Goal: Information Seeking & Learning: Learn about a topic

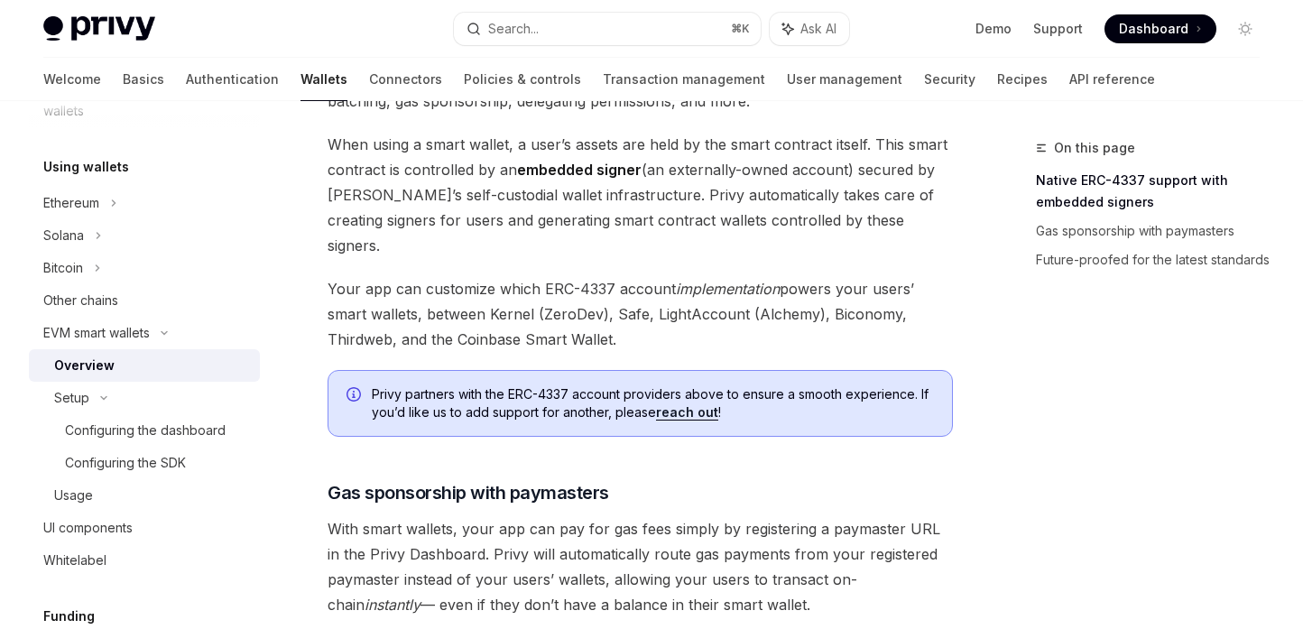
scroll to position [1155, 0]
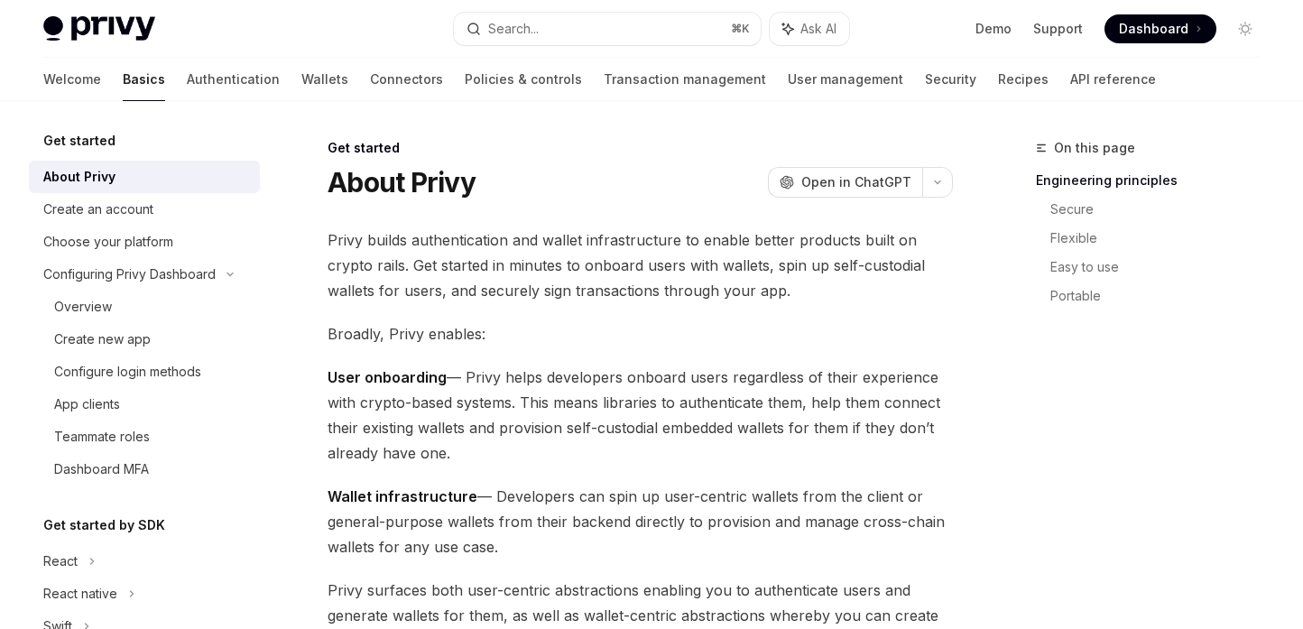
scroll to position [143, 0]
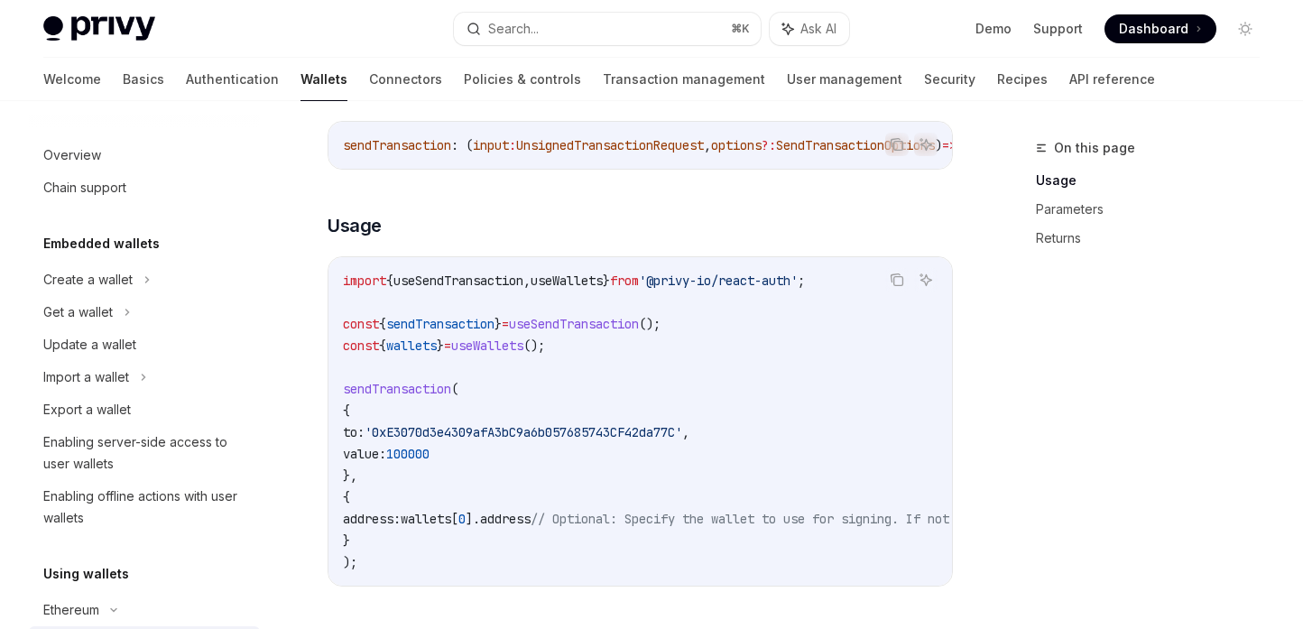
scroll to position [1246, 0]
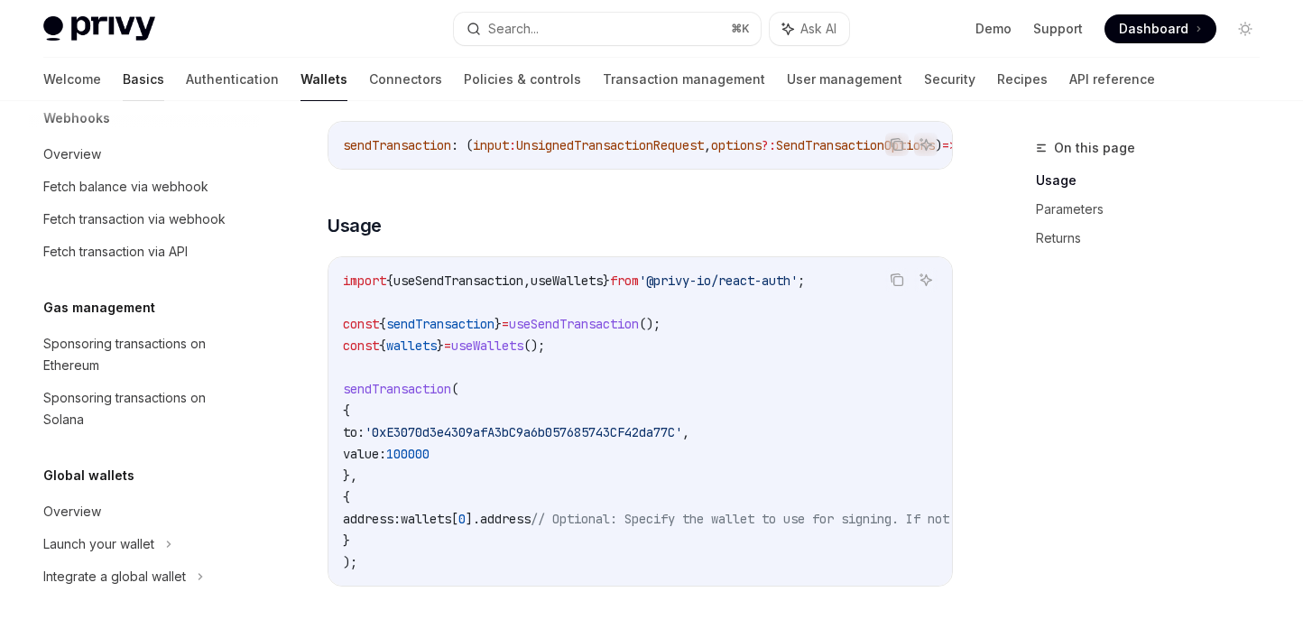
click at [123, 79] on link "Basics" at bounding box center [144, 79] width 42 height 43
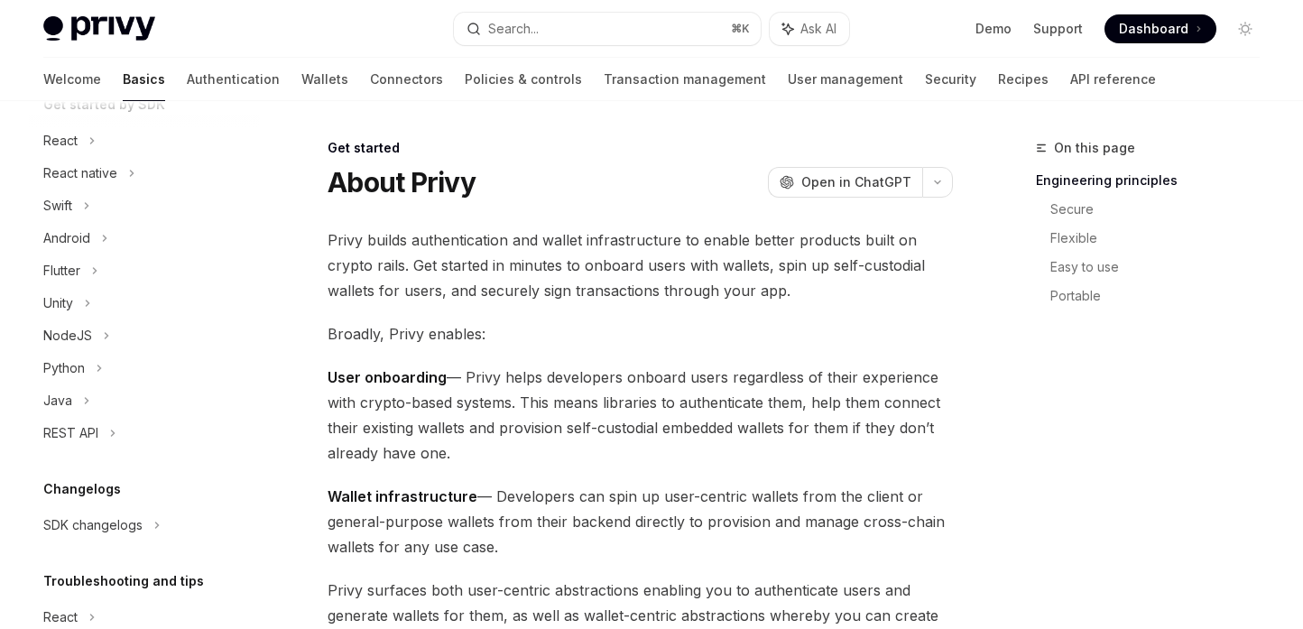
scroll to position [224, 0]
click at [78, 153] on div "SDK changelogs" at bounding box center [60, 143] width 34 height 22
type textarea "*"
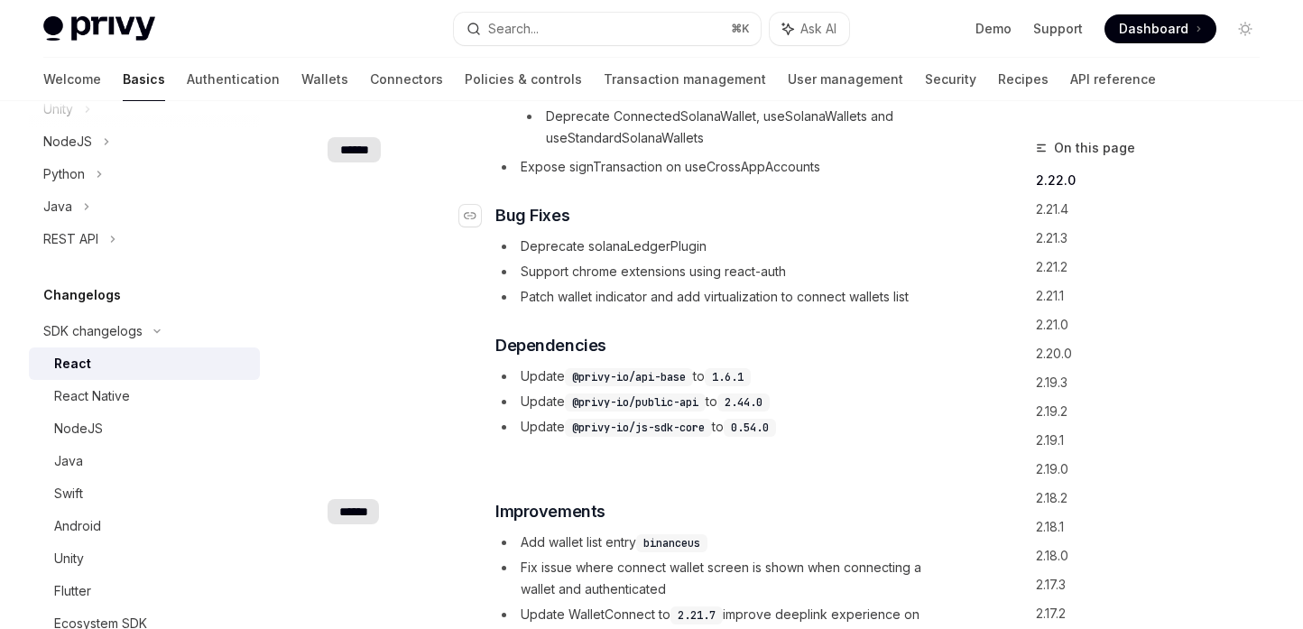
scroll to position [398, 0]
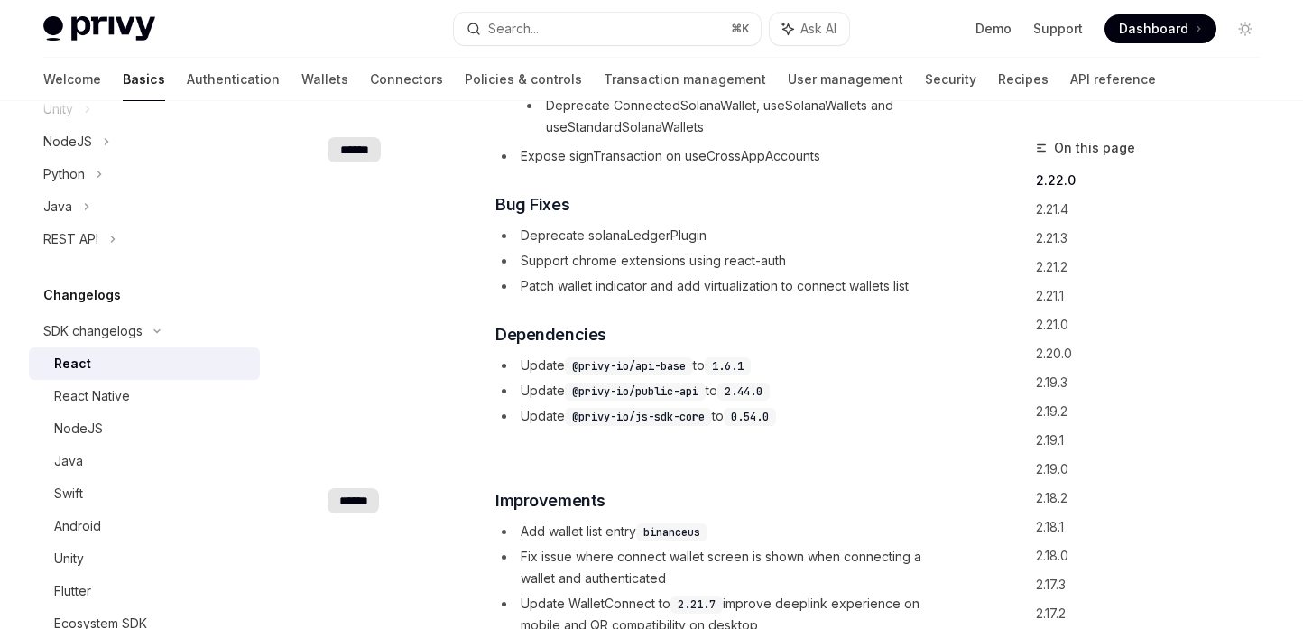
click at [646, 303] on div "​ Improvements Updated UI for several screens Add ConnectedStandardSolanaWallet…" at bounding box center [723, 205] width 456 height 444
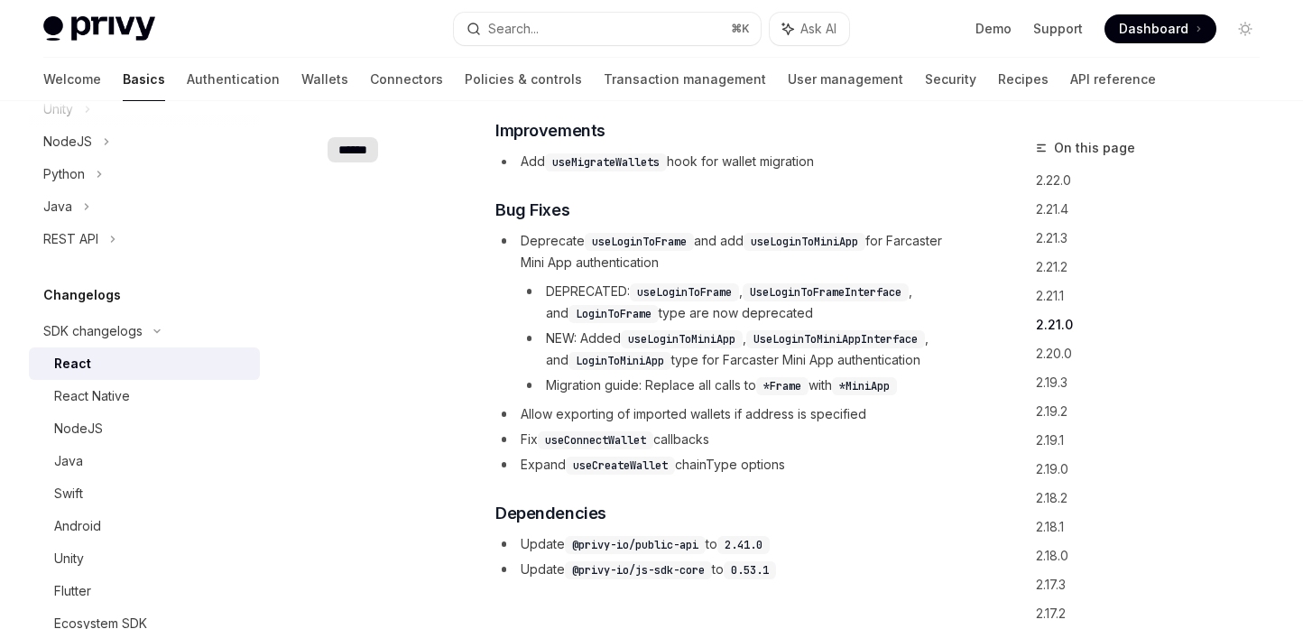
scroll to position [1653, 0]
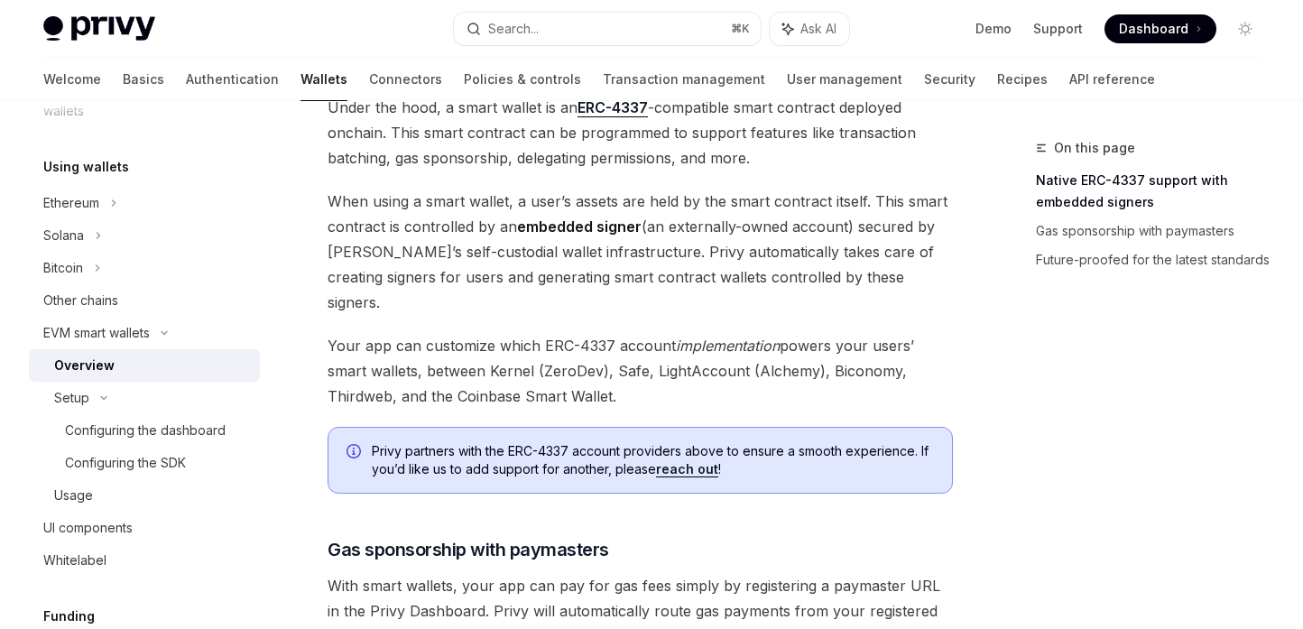
scroll to position [1545, 0]
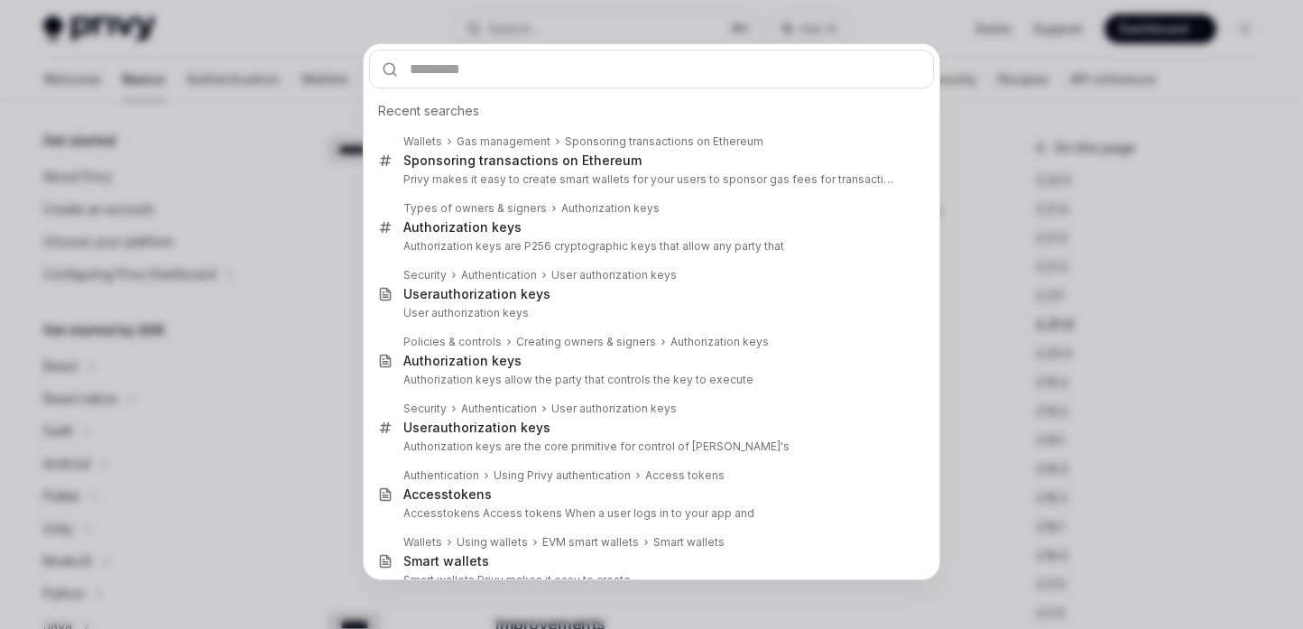
scroll to position [420, 0]
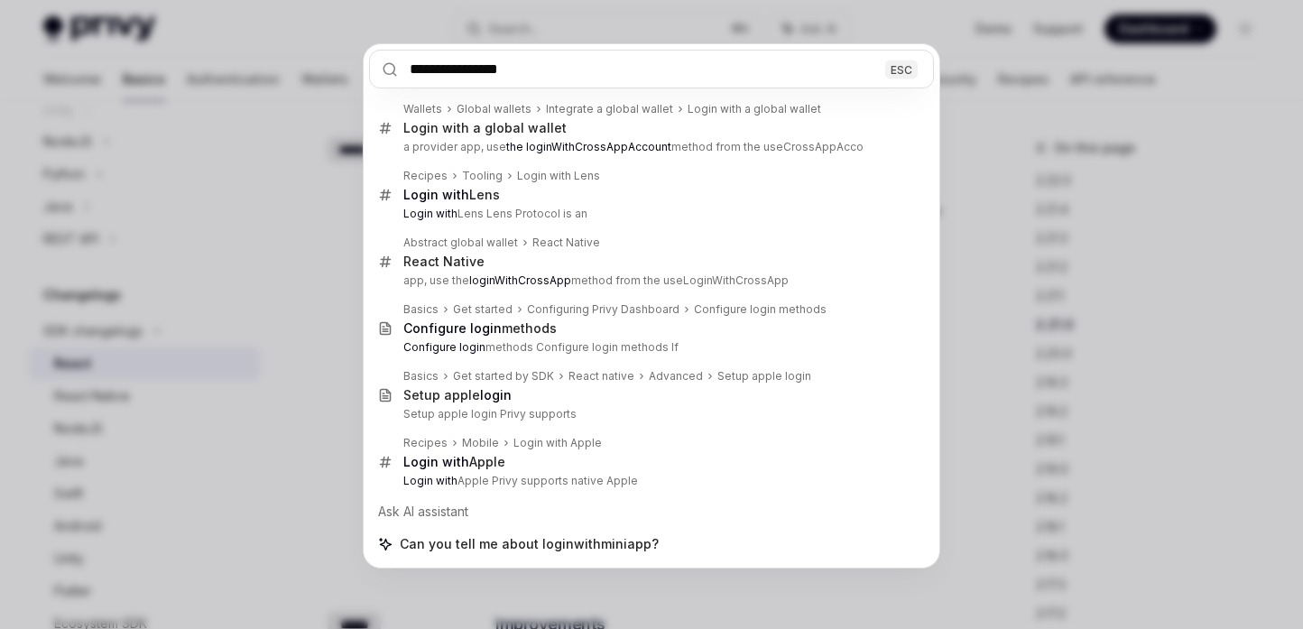
type input "**********"
click at [307, 292] on div "**********" at bounding box center [651, 314] width 1303 height 629
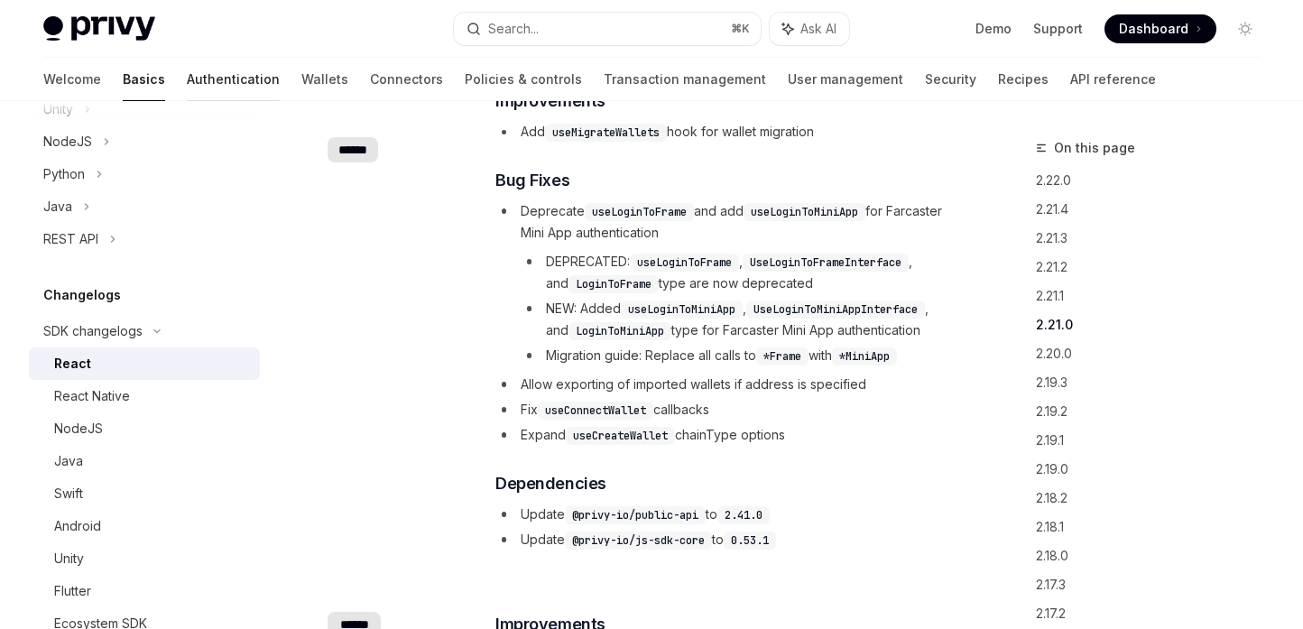
click at [187, 69] on link "Authentication" at bounding box center [233, 79] width 93 height 43
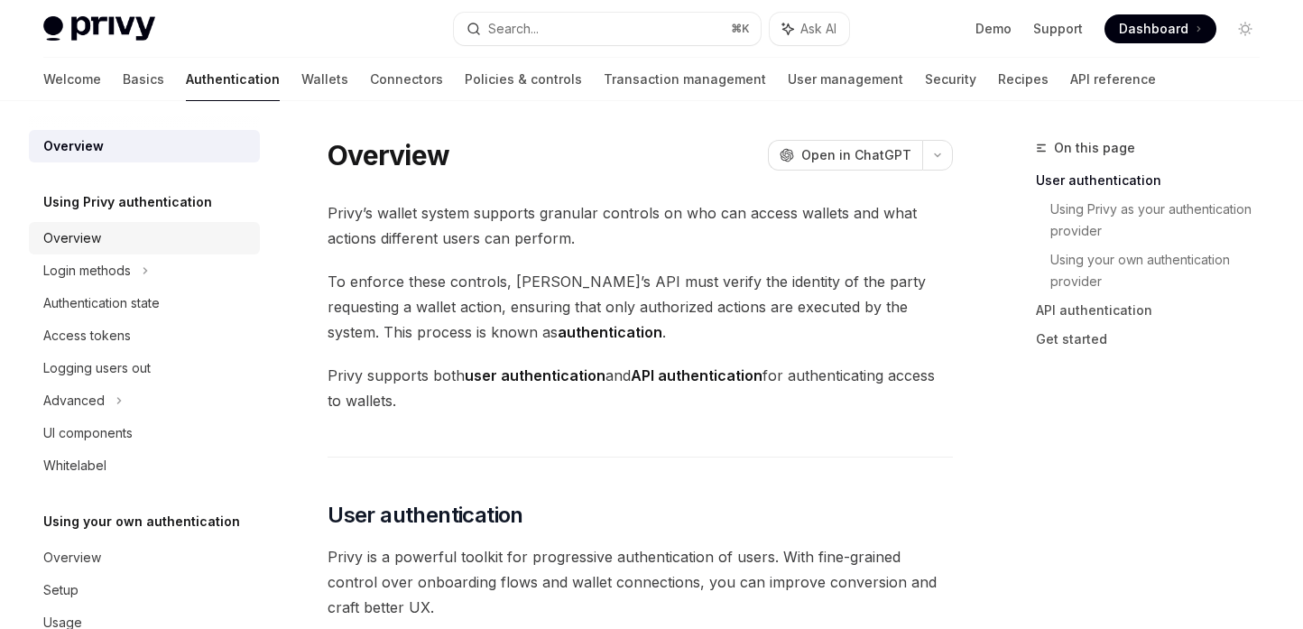
click at [178, 241] on div "Overview" at bounding box center [146, 238] width 206 height 22
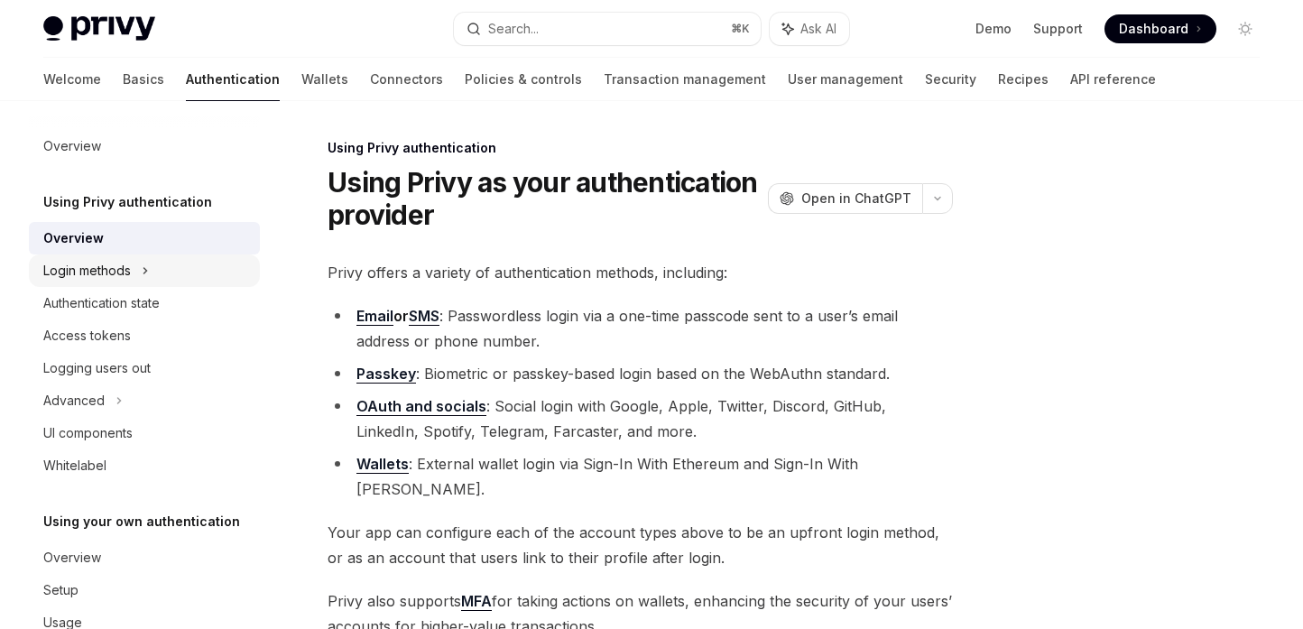
click at [129, 274] on div "Login methods" at bounding box center [87, 271] width 88 height 22
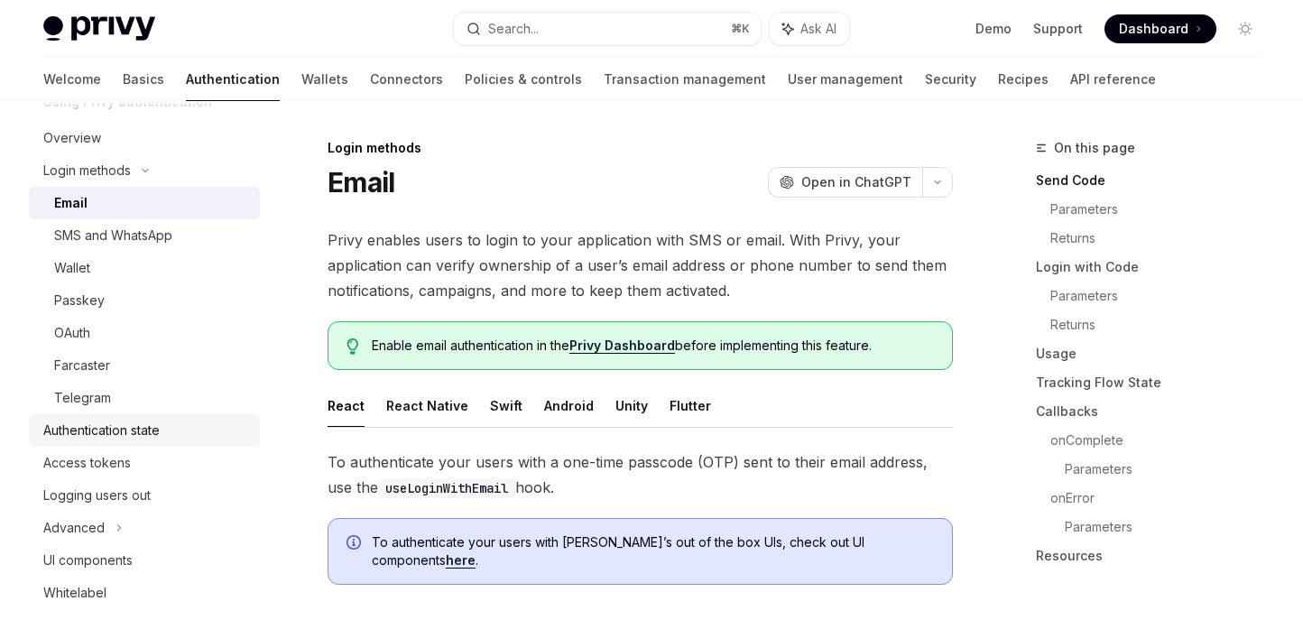
scroll to position [117, 0]
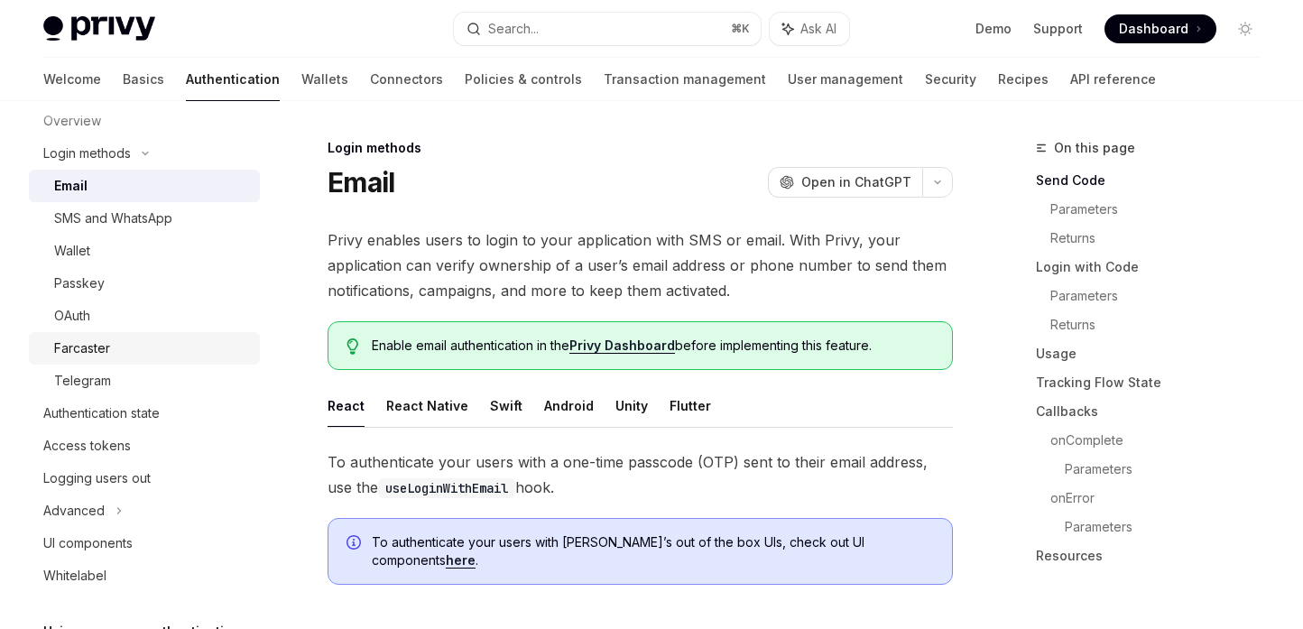
click at [125, 347] on div "Farcaster" at bounding box center [151, 349] width 195 height 22
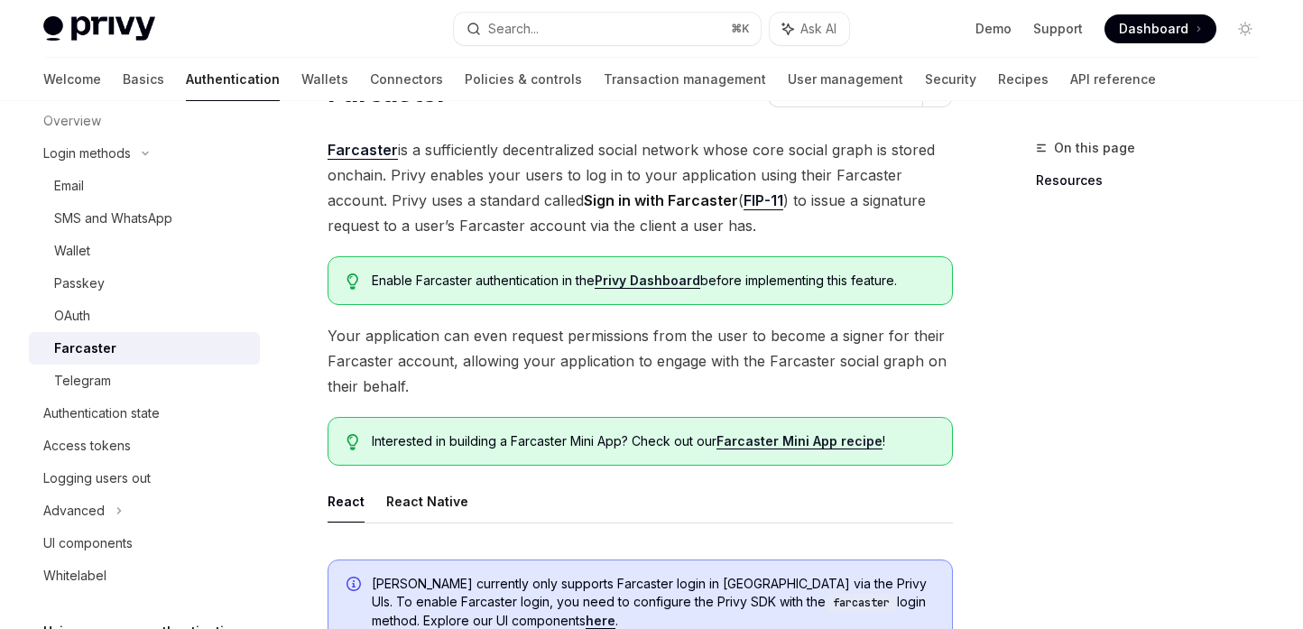
scroll to position [111, 0]
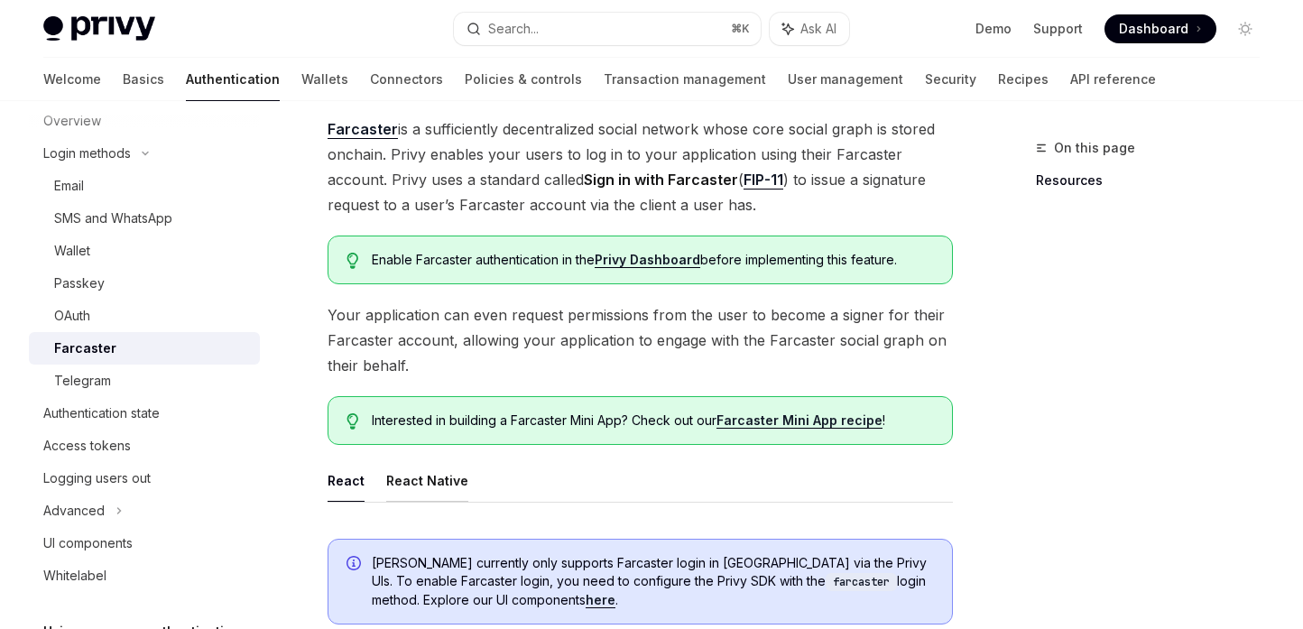
click at [454, 491] on button "React Native" at bounding box center [427, 480] width 82 height 42
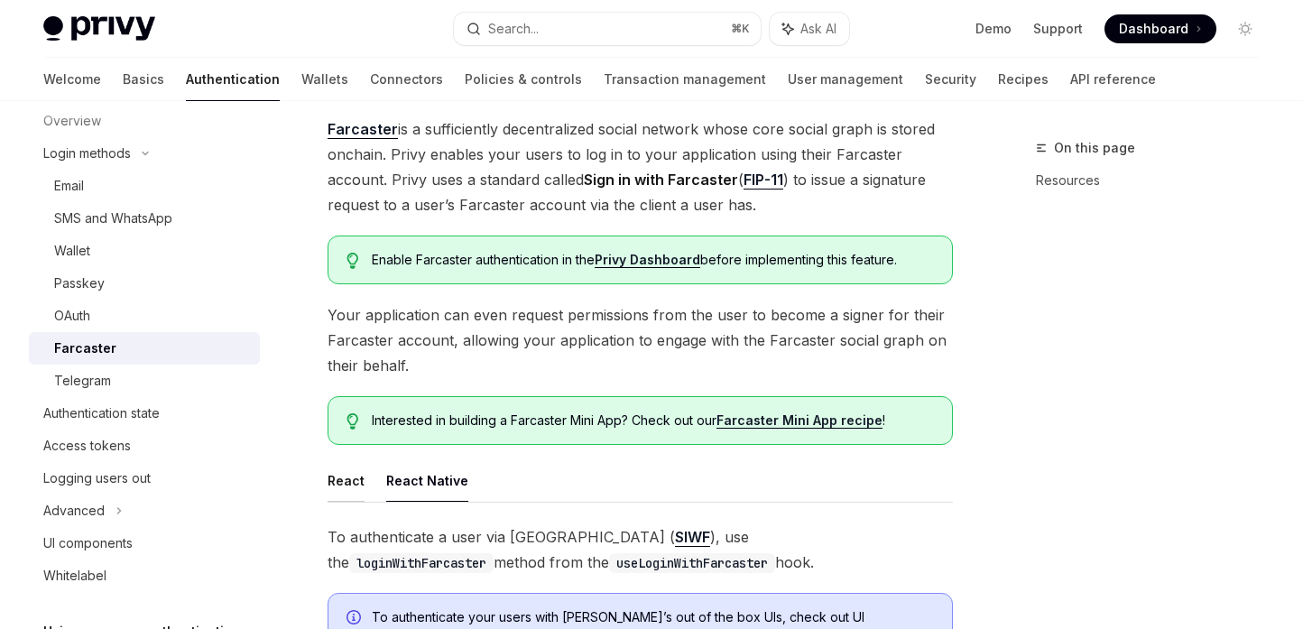
click at [341, 487] on button "React" at bounding box center [346, 480] width 37 height 42
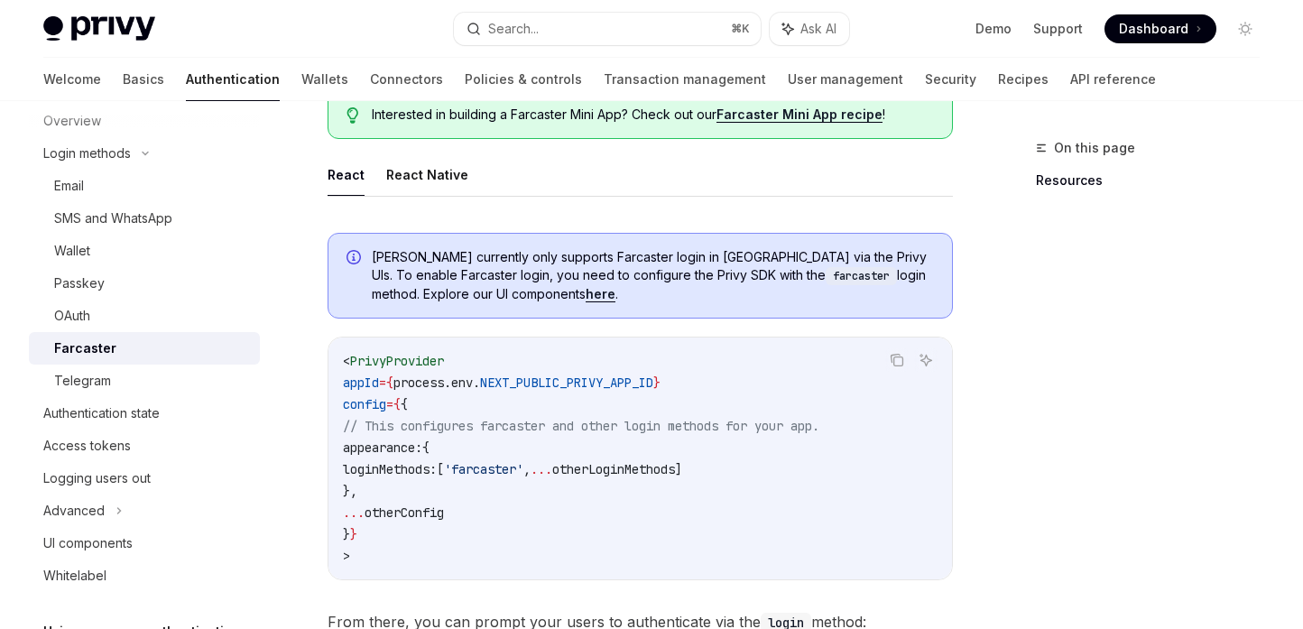
scroll to position [377, 0]
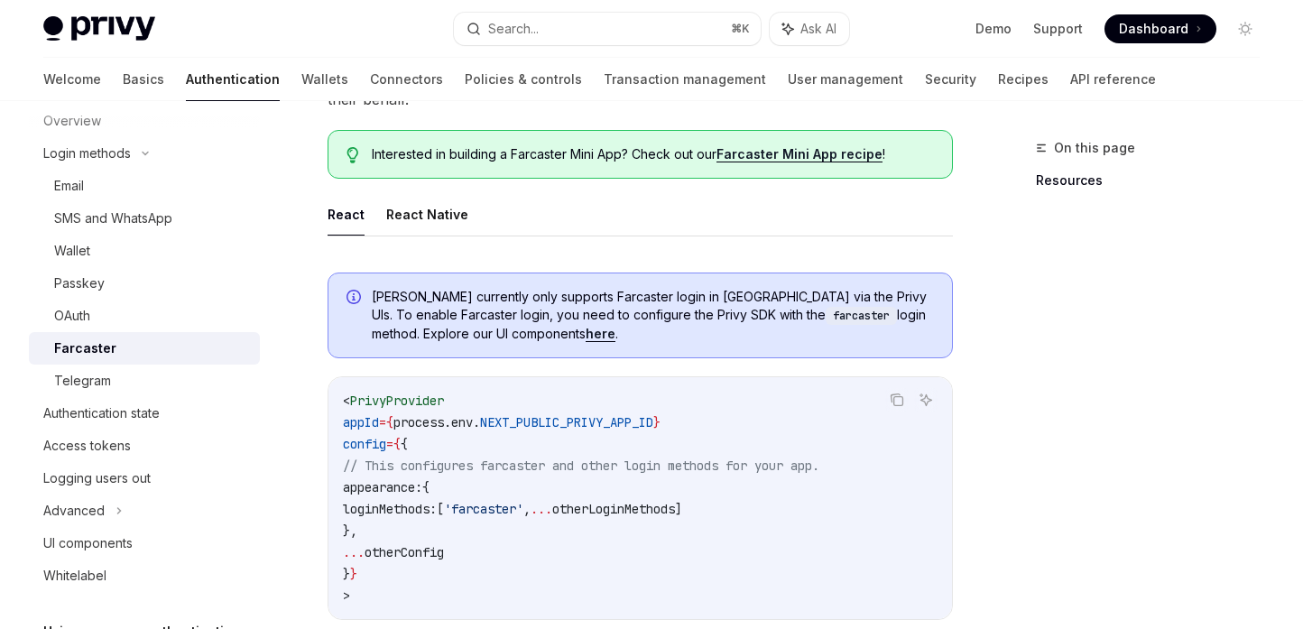
click at [776, 159] on link "Farcaster Mini App recipe" at bounding box center [800, 154] width 166 height 16
type textarea "*"
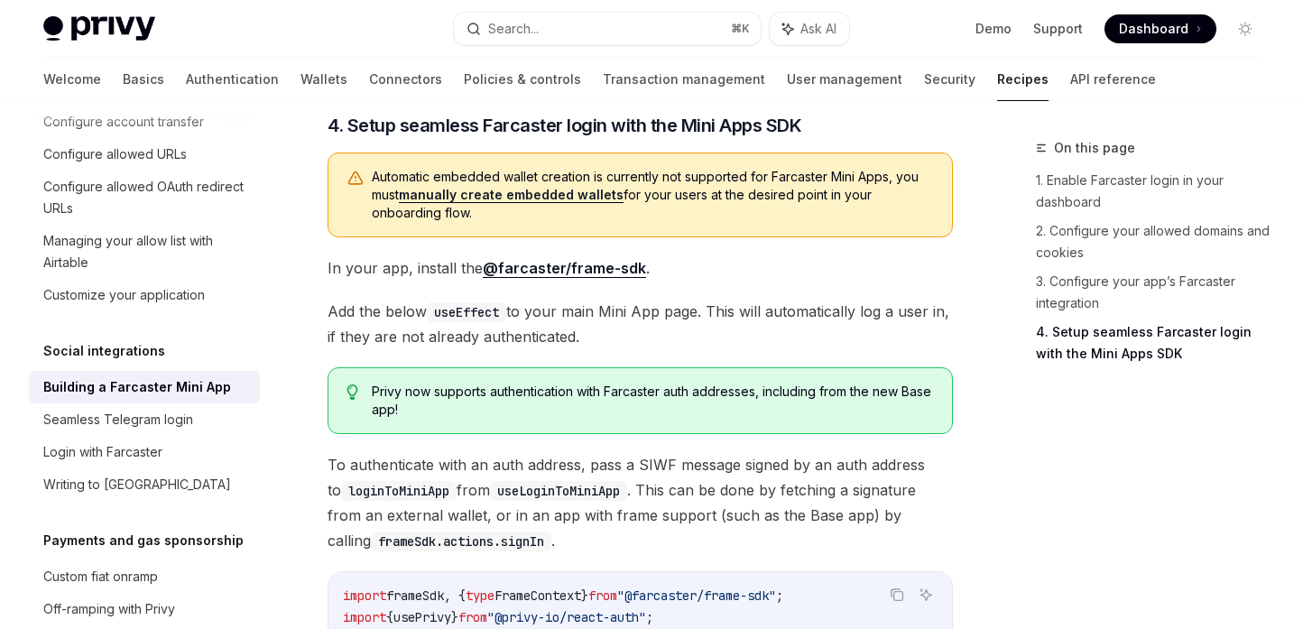
scroll to position [2213, 0]
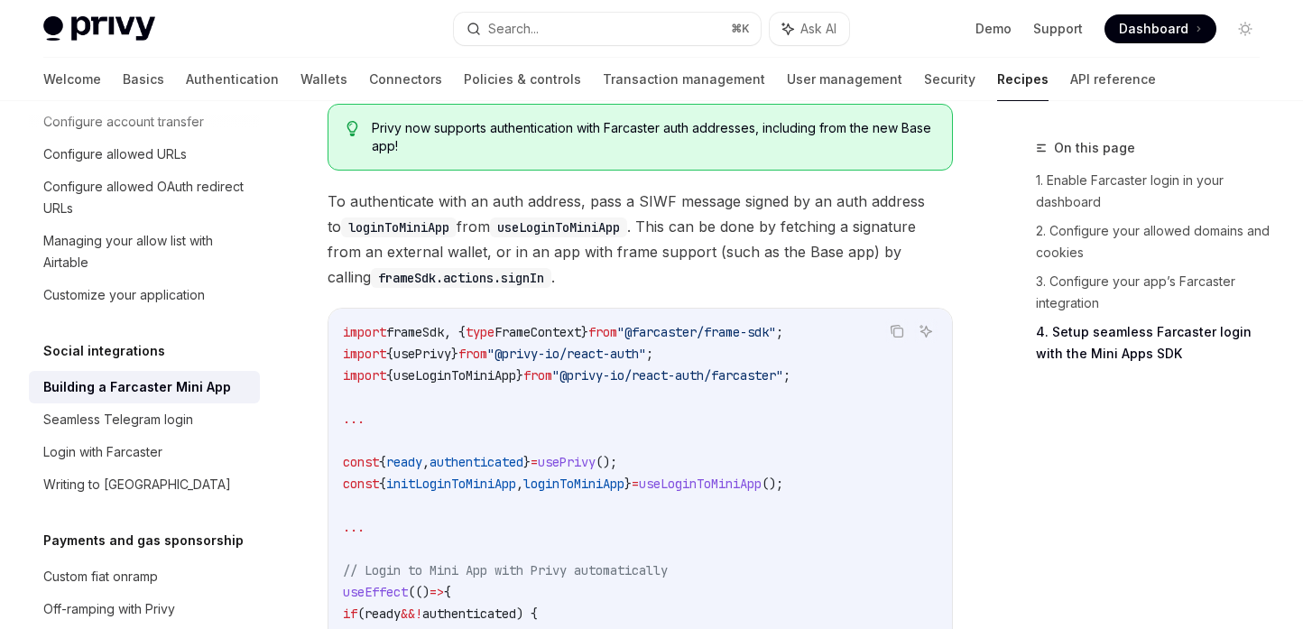
click at [710, 418] on code "import frameSdk , { type FrameContext } from "@farcaster/frame-sdk" ; import { …" at bounding box center [657, 635] width 628 height 628
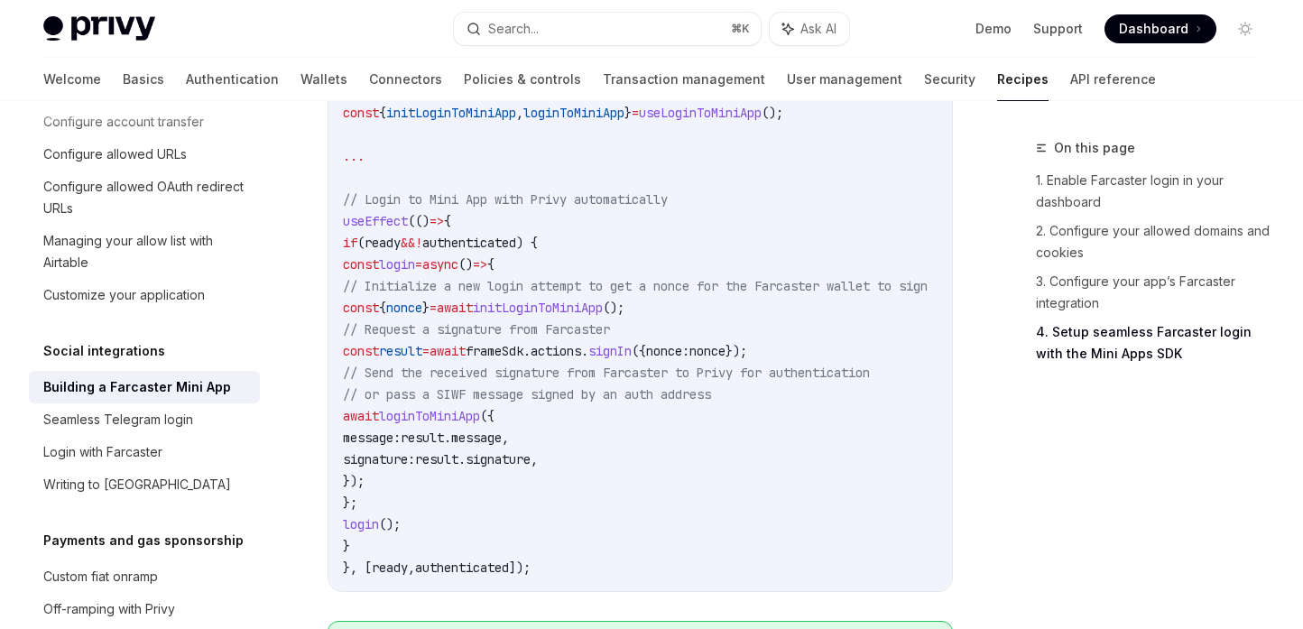
scroll to position [2603, 0]
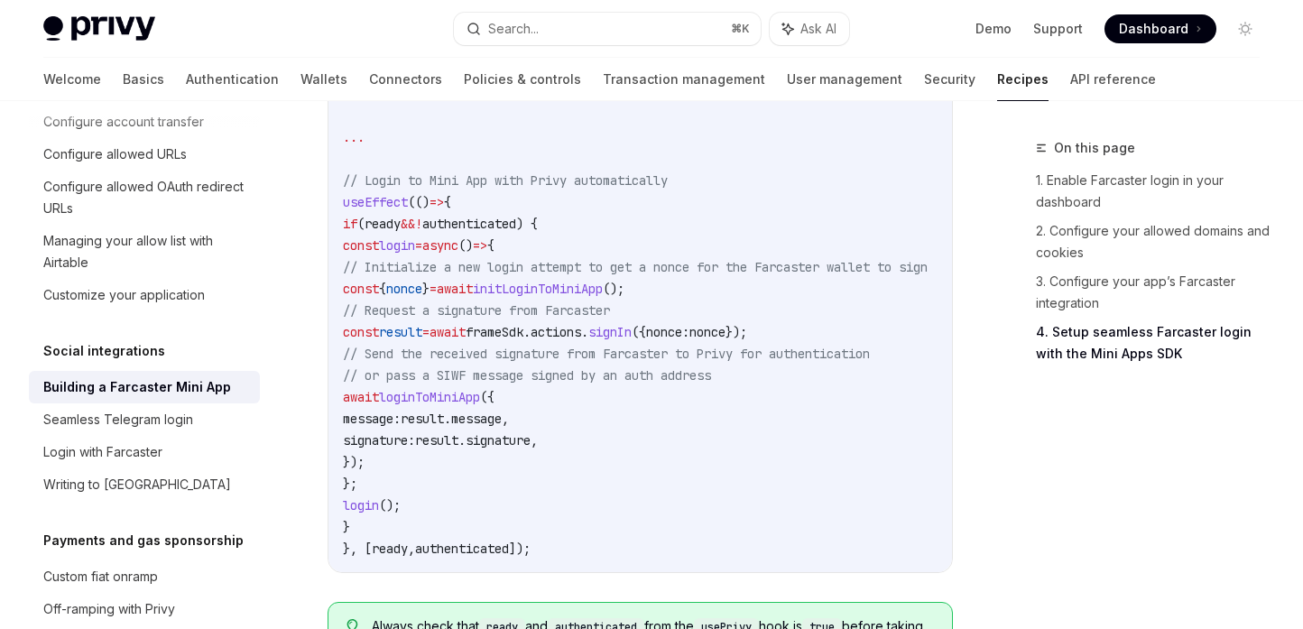
click at [680, 476] on code "import frameSdk , { type FrameContext } from "@farcaster/frame-sdk" ; import { …" at bounding box center [657, 245] width 628 height 628
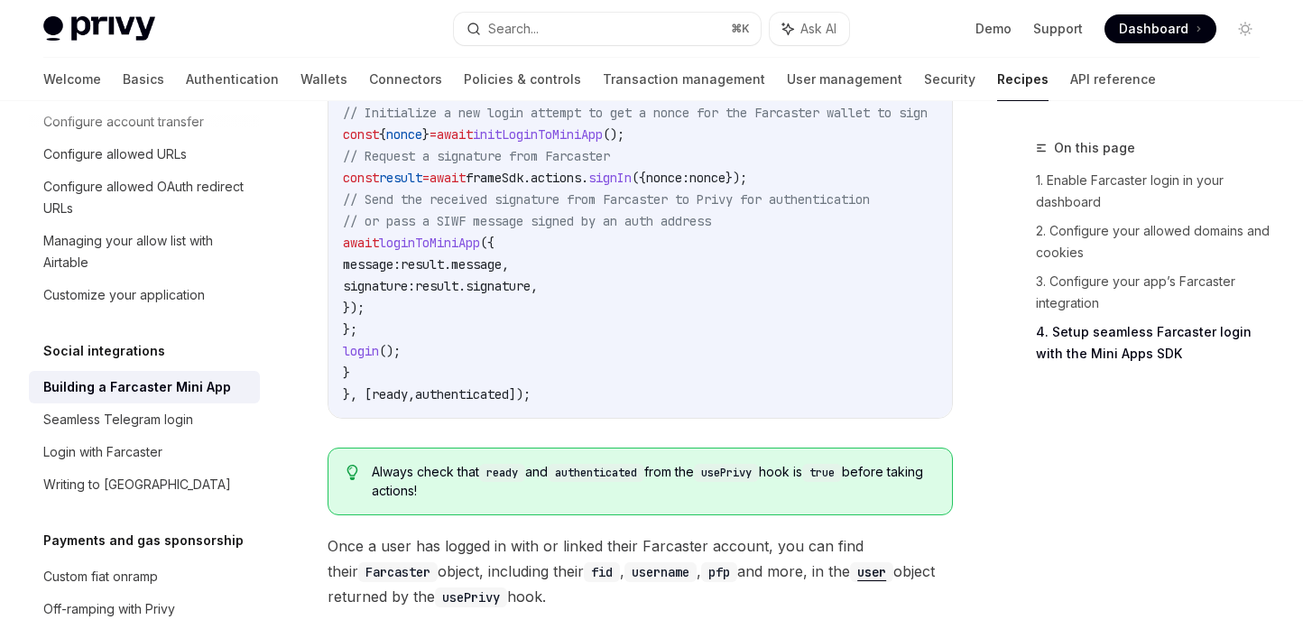
scroll to position [2792, 0]
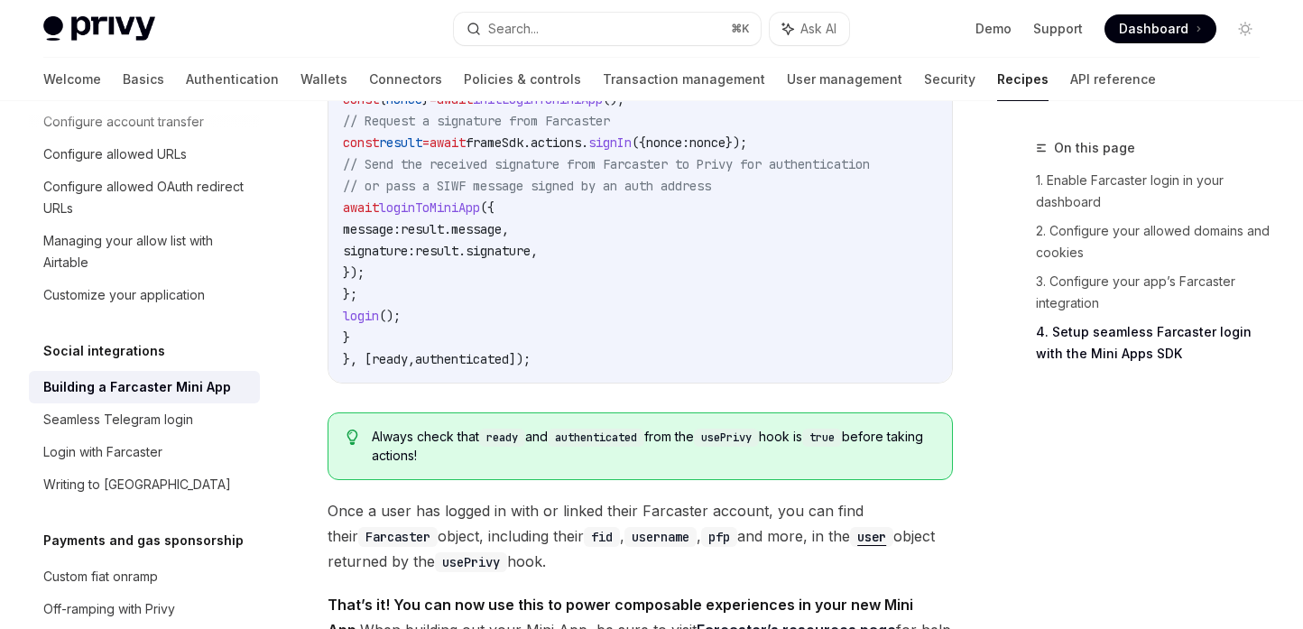
click at [525, 442] on code "ready" at bounding box center [502, 438] width 46 height 18
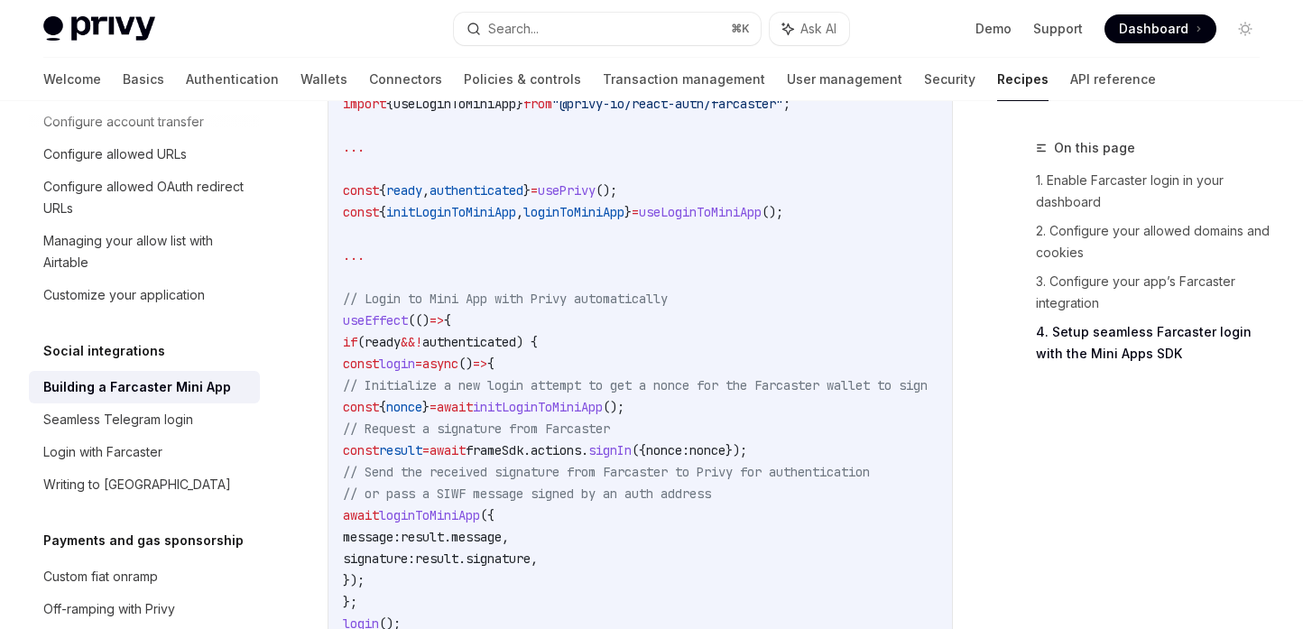
scroll to position [2486, 0]
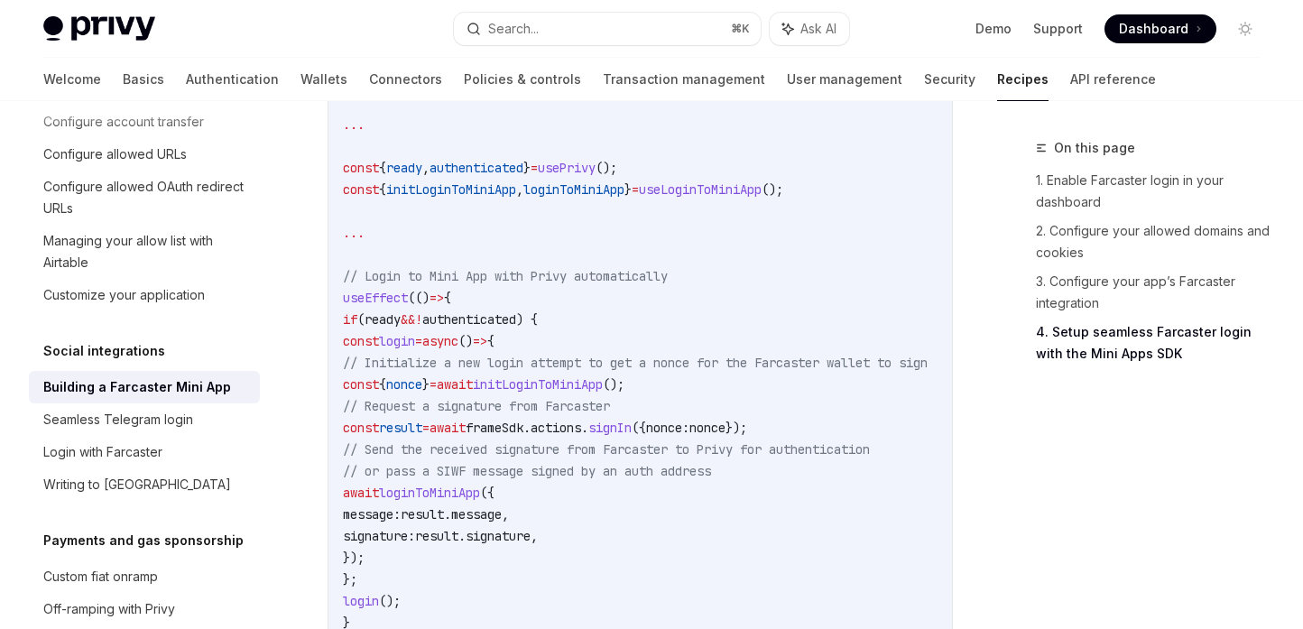
click at [587, 239] on code "import frameSdk , { type FrameContext } from "@farcaster/frame-sdk" ; import { …" at bounding box center [657, 341] width 628 height 628
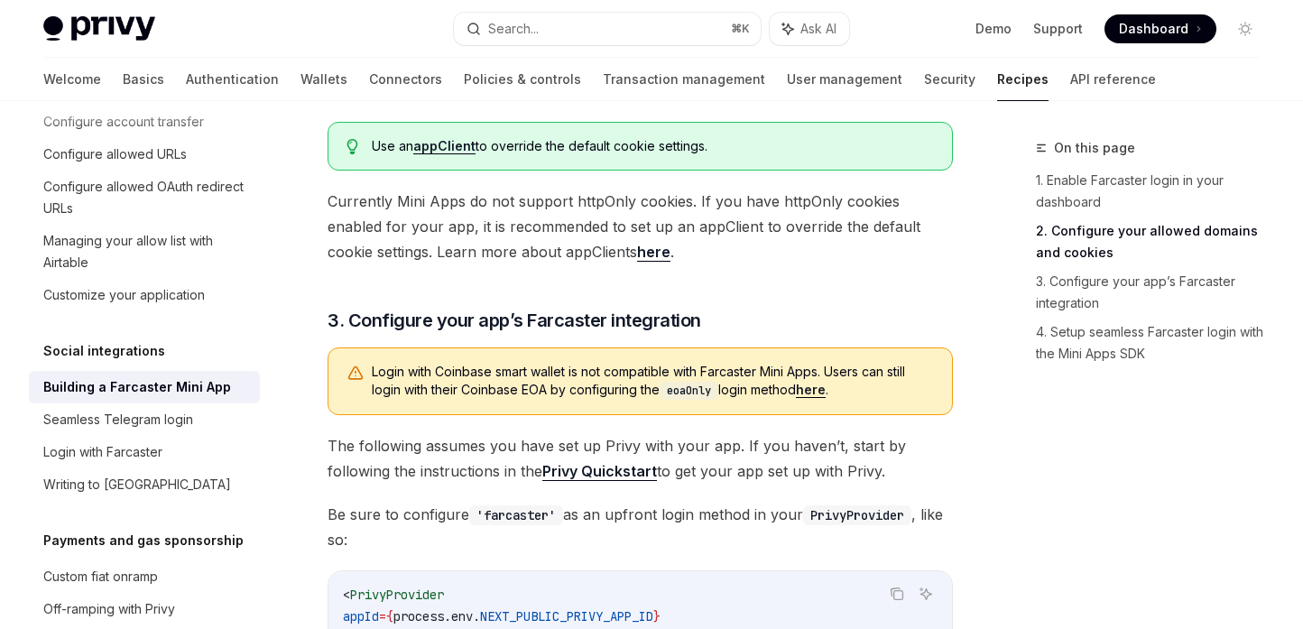
scroll to position [1299, 0]
